Goal: Contribute content

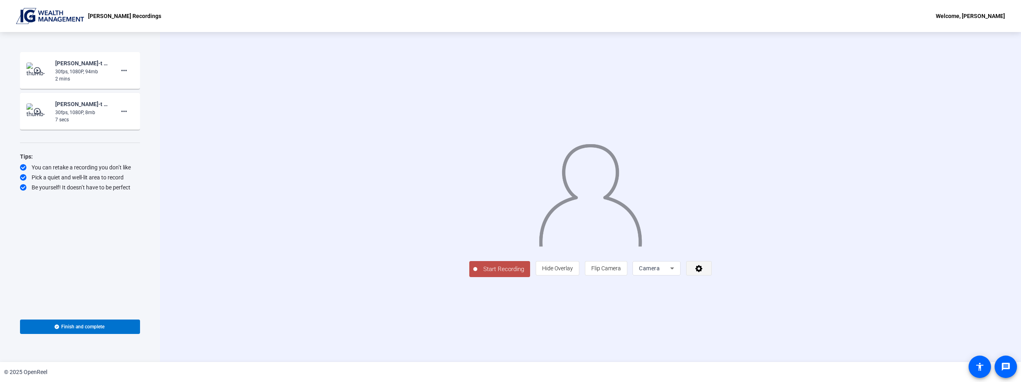
click at [712, 271] on span at bounding box center [699, 268] width 25 height 19
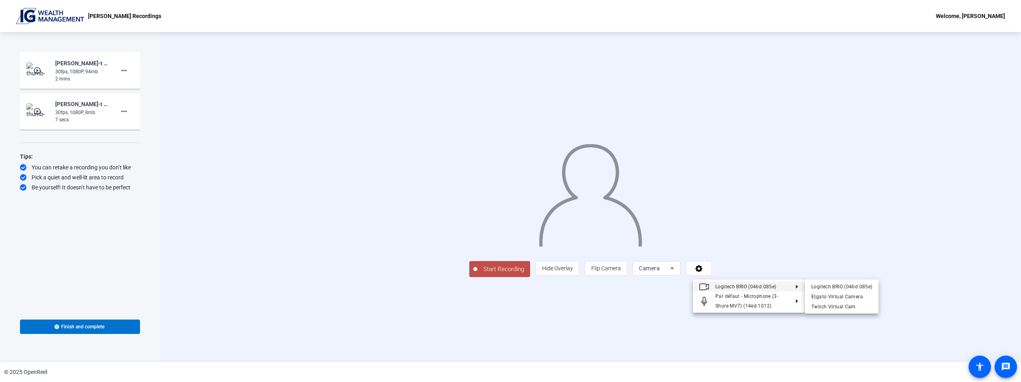
click at [756, 241] on div at bounding box center [510, 191] width 1021 height 382
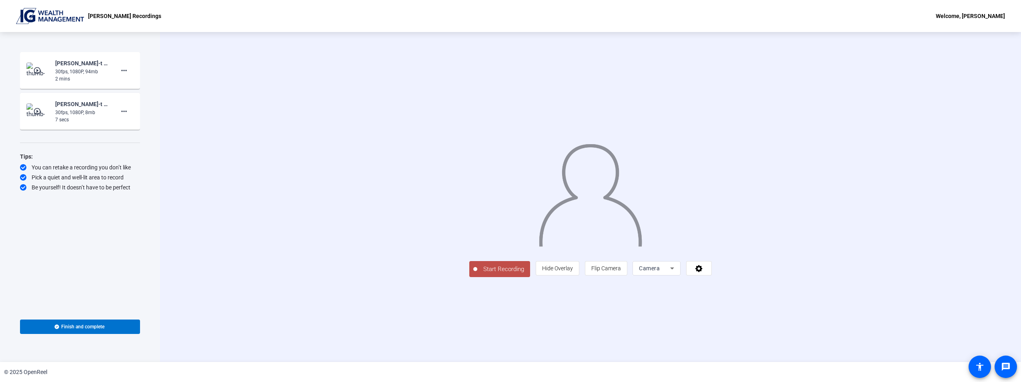
click at [494, 272] on span "Start Recording" at bounding box center [503, 269] width 53 height 9
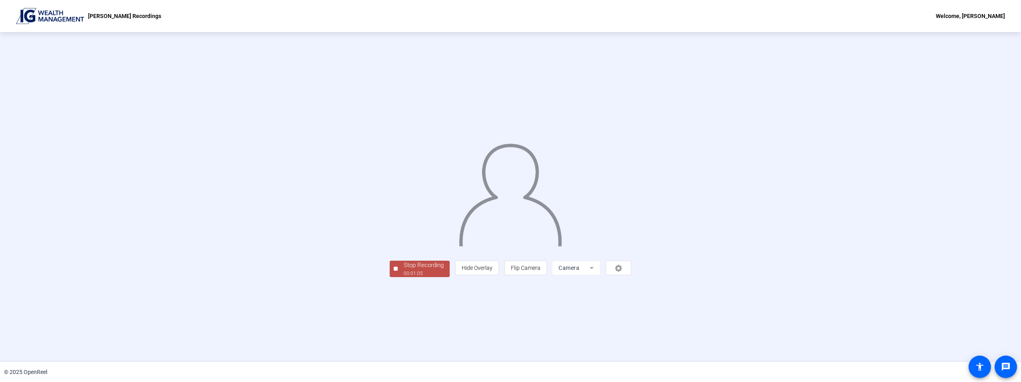
click at [404, 277] on div "00:01:05" at bounding box center [424, 273] width 40 height 7
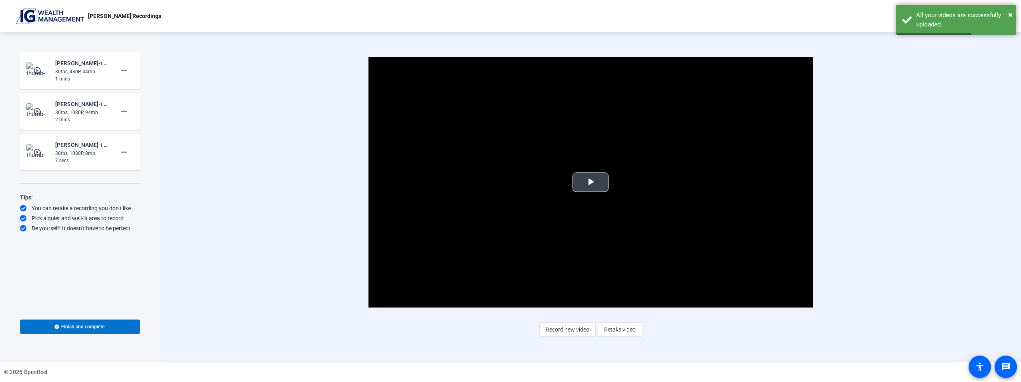
click at [591, 182] on span "Video Player" at bounding box center [591, 182] width 0 height 0
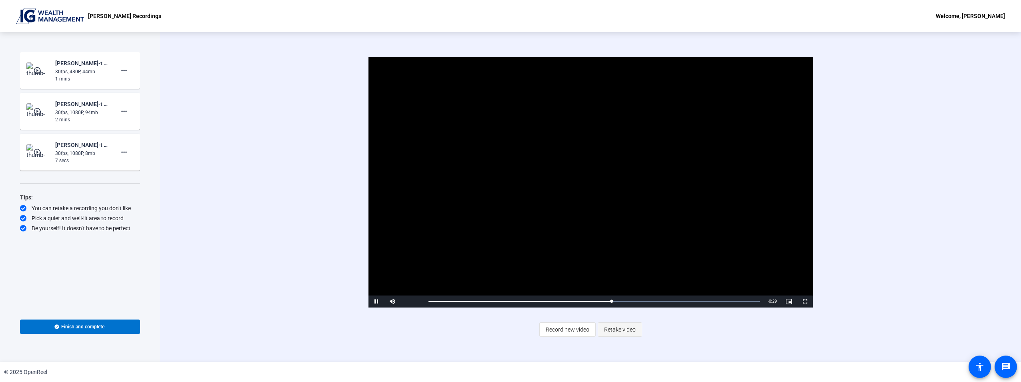
click at [618, 326] on span "Retake video" at bounding box center [620, 329] width 32 height 15
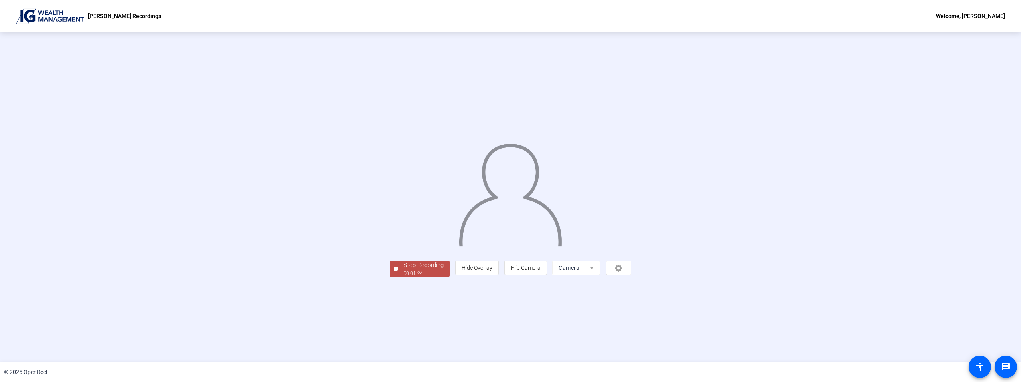
click at [404, 277] on div "00:01:24" at bounding box center [424, 273] width 40 height 7
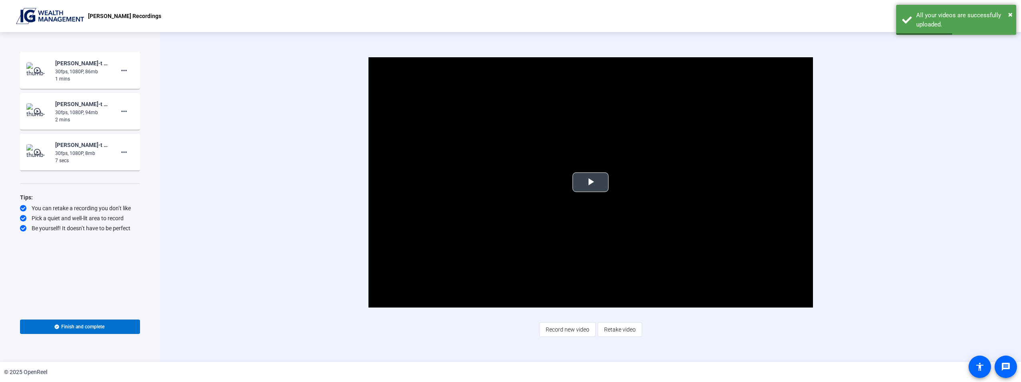
click at [591, 182] on span "Video Player" at bounding box center [591, 182] width 0 height 0
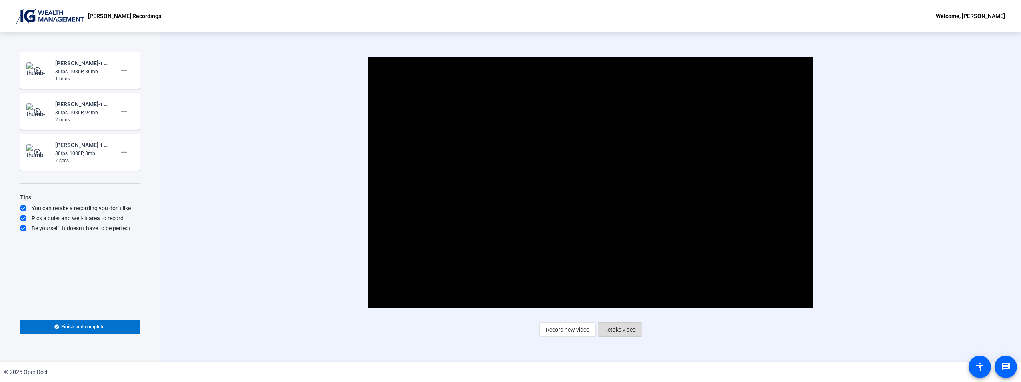
click at [616, 332] on span "Retake video" at bounding box center [620, 329] width 32 height 15
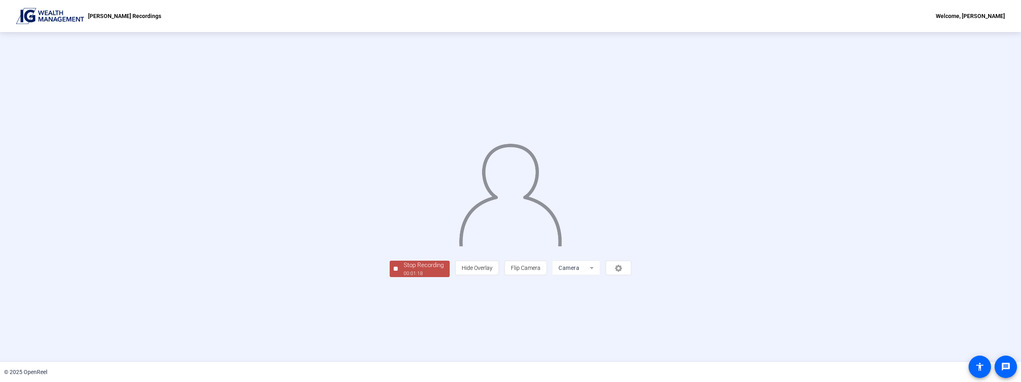
click at [404, 277] on div "00:01:18" at bounding box center [424, 273] width 40 height 7
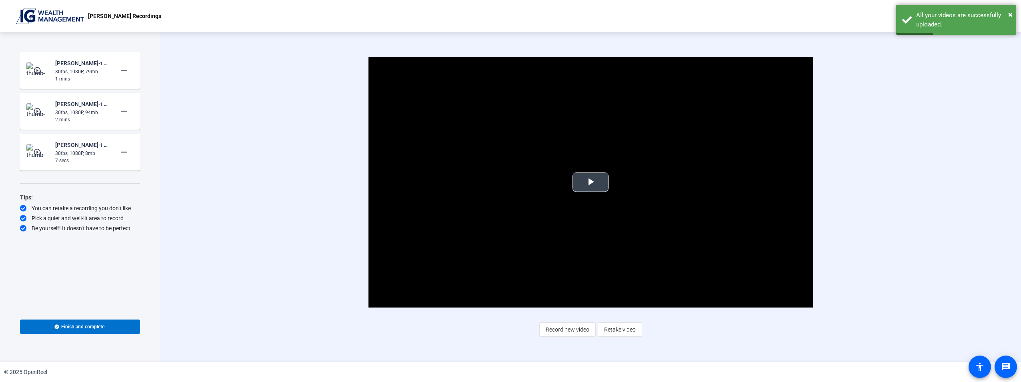
click at [591, 182] on span "Video Player" at bounding box center [591, 182] width 0 height 0
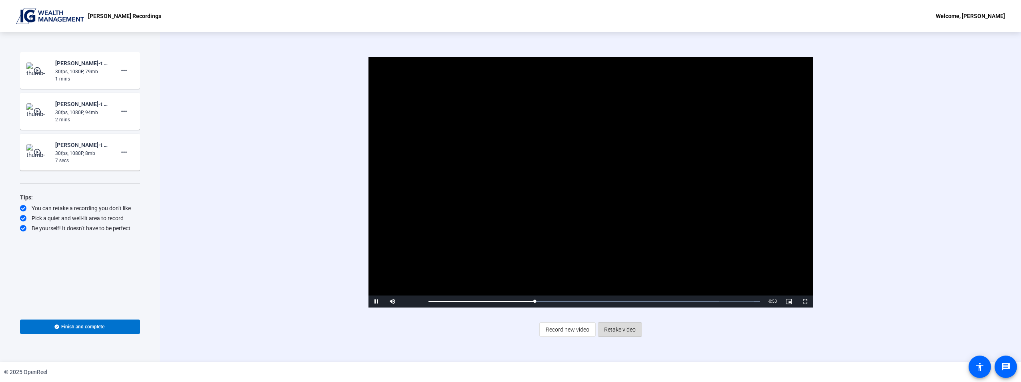
click at [637, 325] on span at bounding box center [620, 329] width 44 height 19
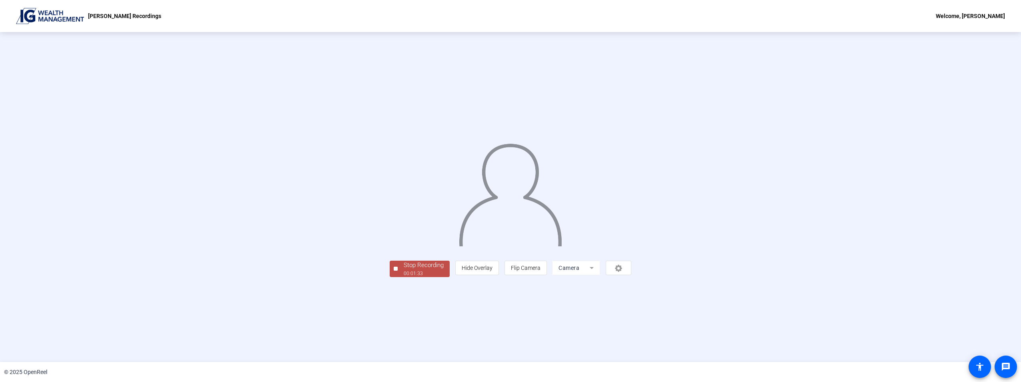
click at [404, 270] on div "Stop Recording" at bounding box center [424, 265] width 40 height 9
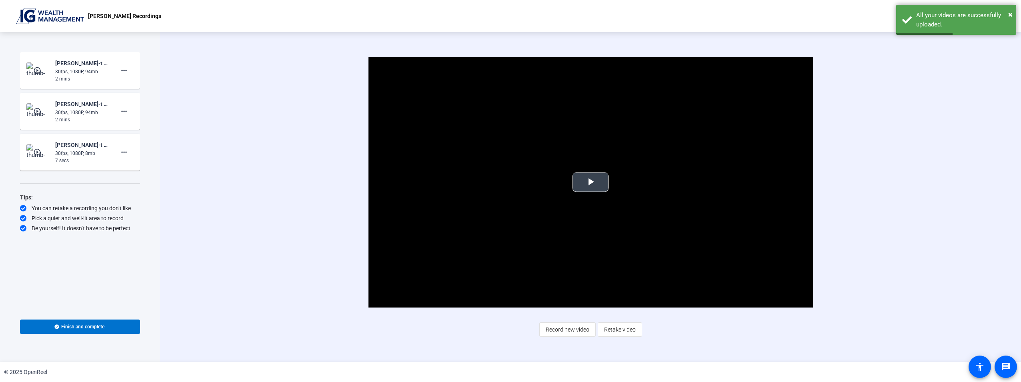
click at [591, 182] on span "Video Player" at bounding box center [591, 182] width 0 height 0
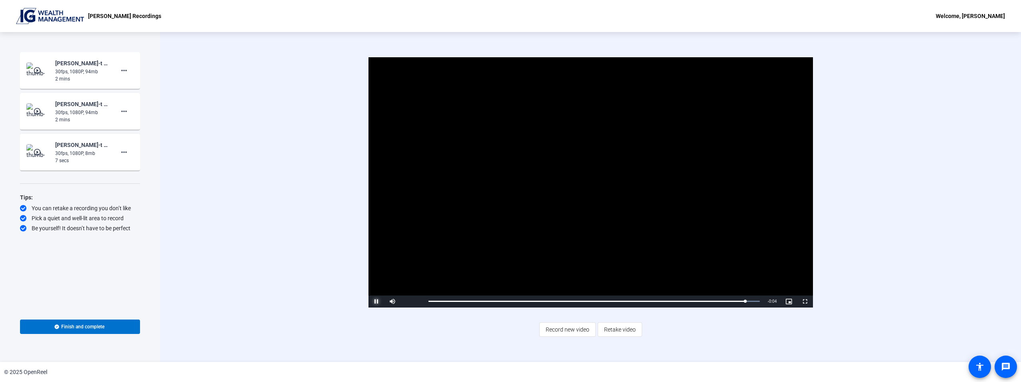
click at [379, 301] on span "Video Player" at bounding box center [377, 301] width 16 height 0
click at [110, 328] on span at bounding box center [80, 326] width 120 height 19
